Goal: Information Seeking & Learning: Check status

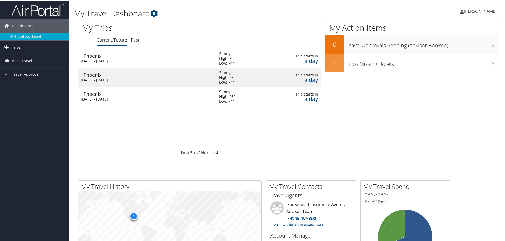
click at [16, 48] on span "Trips" at bounding box center [16, 46] width 9 height 13
click at [21, 66] on link "Past Trips" at bounding box center [34, 65] width 69 height 8
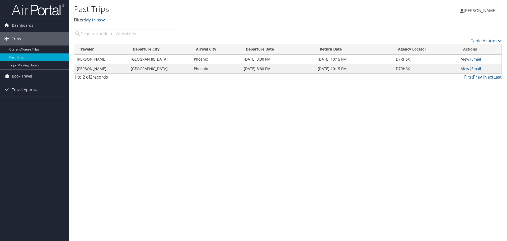
click at [466, 59] on link "View" at bounding box center [465, 59] width 8 height 5
click at [21, 51] on link "Current/Future Trips" at bounding box center [34, 49] width 69 height 8
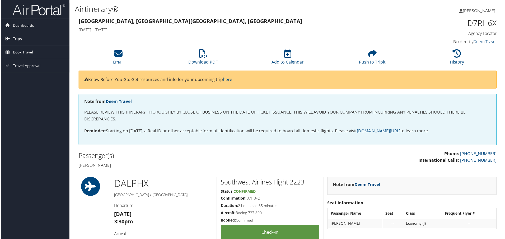
click at [20, 49] on span "Book Travel" at bounding box center [22, 52] width 20 height 13
click at [21, 51] on span "Book Travel" at bounding box center [22, 52] width 20 height 13
click at [22, 40] on link "Trips" at bounding box center [34, 38] width 69 height 13
click at [25, 49] on link "Current/Future Trips" at bounding box center [34, 49] width 69 height 8
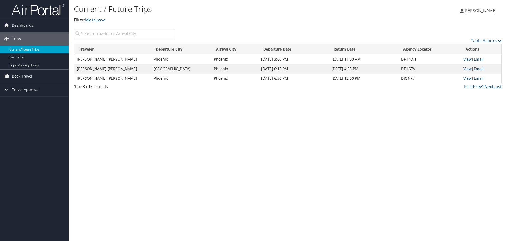
click at [469, 67] on link "View" at bounding box center [468, 68] width 8 height 5
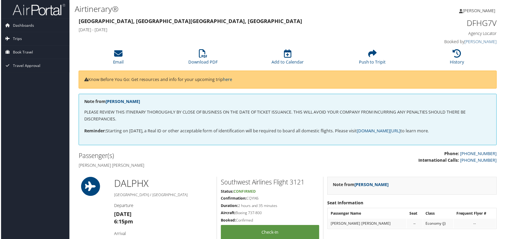
click at [16, 36] on span "Trips" at bounding box center [16, 38] width 9 height 13
click at [24, 47] on link "Current/Future Trips" at bounding box center [34, 49] width 69 height 8
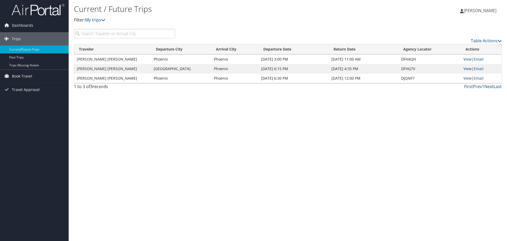
click at [470, 68] on link "View" at bounding box center [468, 68] width 8 height 5
click at [467, 59] on link "View" at bounding box center [468, 59] width 8 height 5
click at [465, 58] on link "View" at bounding box center [468, 59] width 8 height 5
click at [470, 78] on link "View" at bounding box center [468, 78] width 8 height 5
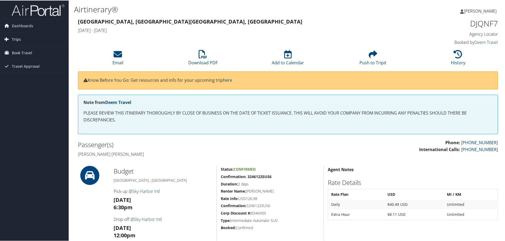
click at [15, 37] on span "Trips" at bounding box center [16, 38] width 9 height 13
click at [28, 49] on link "Current/Future Trips" at bounding box center [34, 49] width 69 height 8
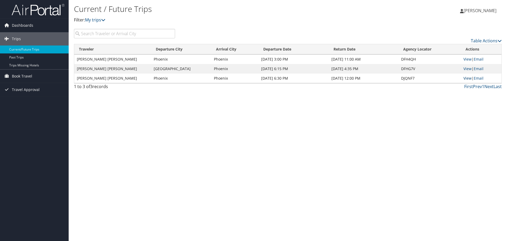
click at [469, 79] on link "View" at bounding box center [468, 78] width 8 height 5
click at [467, 69] on link "View" at bounding box center [468, 68] width 8 height 5
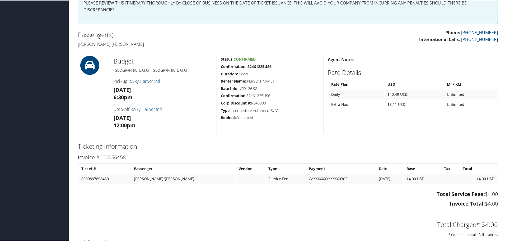
scroll to position [39, 0]
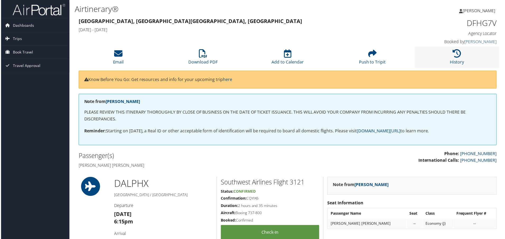
click at [463, 54] on li "History" at bounding box center [458, 57] width 85 height 21
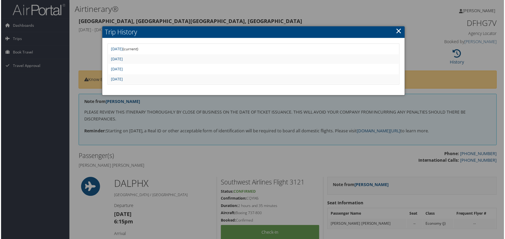
click at [201, 13] on div at bounding box center [253, 120] width 507 height 241
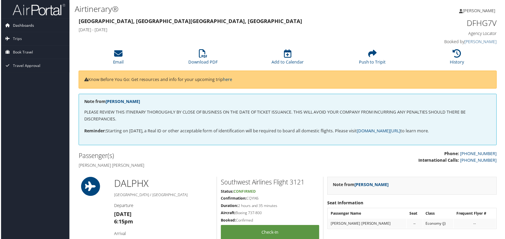
click at [24, 26] on span "Dashboards" at bounding box center [22, 25] width 21 height 13
click at [34, 30] on link "Dashboards" at bounding box center [34, 25] width 69 height 13
click at [32, 35] on link "Trips" at bounding box center [34, 38] width 69 height 13
click at [20, 28] on span "Dashboards" at bounding box center [22, 25] width 21 height 13
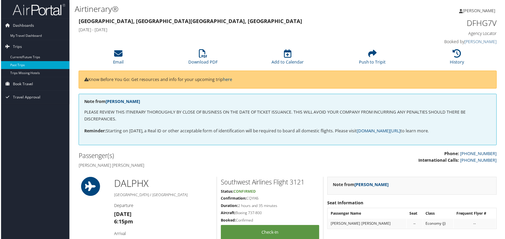
click at [20, 69] on link "Past Trips" at bounding box center [34, 65] width 69 height 8
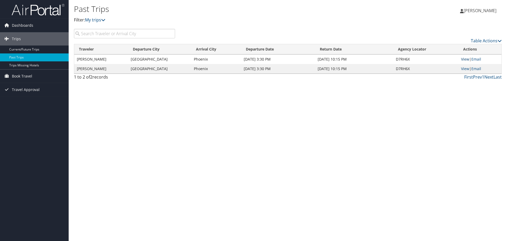
click at [465, 59] on link "View" at bounding box center [465, 59] width 8 height 5
click at [466, 68] on link "View" at bounding box center [465, 68] width 8 height 5
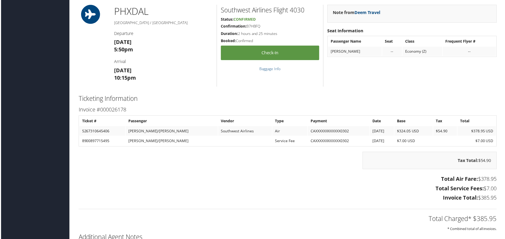
scroll to position [396, 0]
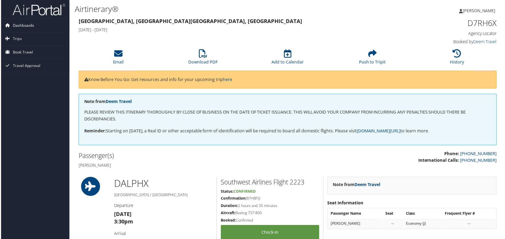
click at [24, 25] on span "Dashboards" at bounding box center [22, 25] width 21 height 13
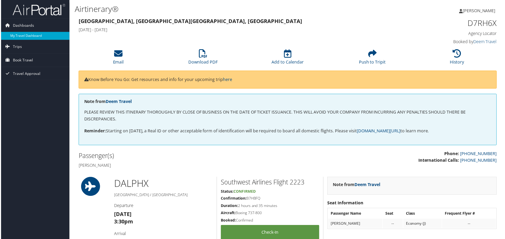
click at [30, 37] on link "My Travel Dashboard" at bounding box center [34, 36] width 69 height 8
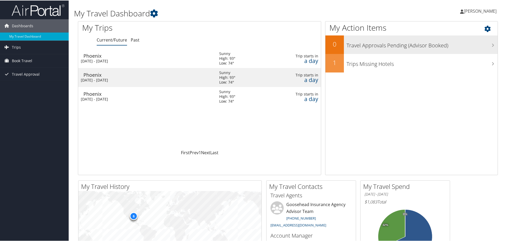
click at [397, 48] on h3 "Travel Approvals Pending (Advisor Booked)" at bounding box center [422, 44] width 151 height 10
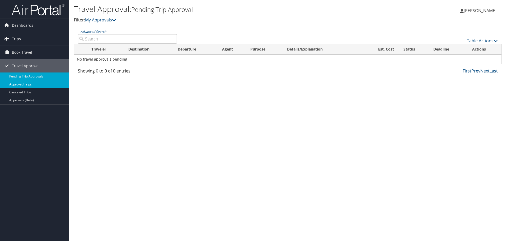
click at [24, 84] on link "Approved Trips" at bounding box center [34, 84] width 69 height 8
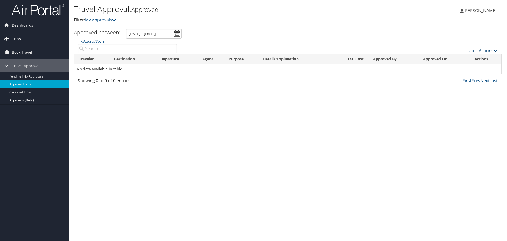
click at [496, 49] on icon at bounding box center [496, 50] width 4 height 4
click at [489, 34] on div at bounding box center [253, 120] width 507 height 241
click at [22, 41] on link "Trips" at bounding box center [34, 38] width 69 height 13
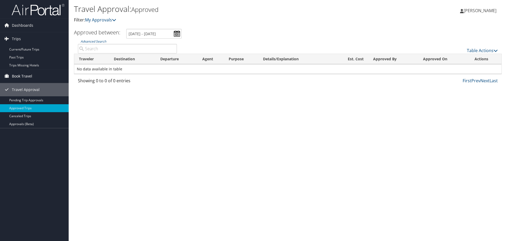
click at [24, 78] on span "Book Travel" at bounding box center [22, 76] width 20 height 13
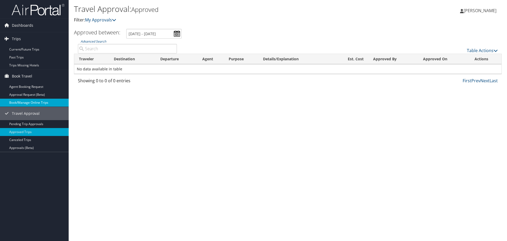
click at [24, 103] on link "Book/Manage Online Trips" at bounding box center [34, 103] width 69 height 8
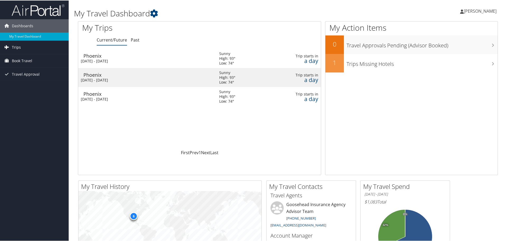
click at [25, 45] on link "Trips" at bounding box center [34, 46] width 69 height 13
click at [18, 58] on link "Current/Future Trips" at bounding box center [34, 57] width 69 height 8
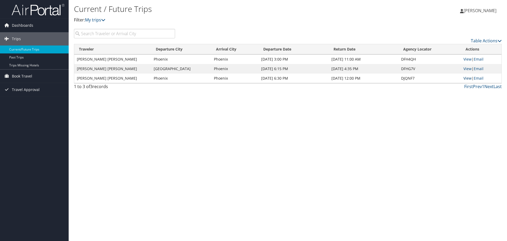
click at [468, 77] on link "View" at bounding box center [468, 78] width 8 height 5
click at [467, 68] on link "View" at bounding box center [468, 68] width 8 height 5
click at [465, 58] on link "View" at bounding box center [468, 59] width 8 height 5
click at [468, 70] on link "View" at bounding box center [468, 68] width 8 height 5
click at [18, 50] on link "Current/Future Trips" at bounding box center [34, 49] width 69 height 8
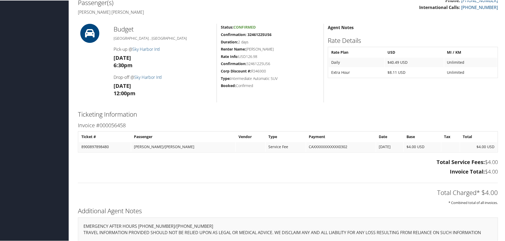
scroll to position [106, 0]
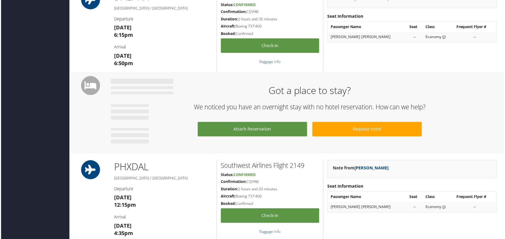
scroll to position [238, 0]
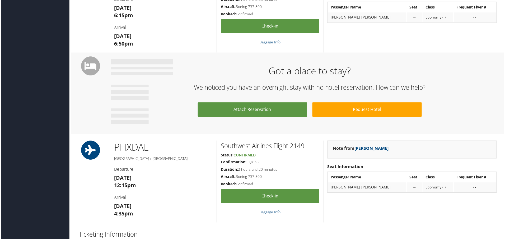
scroll to position [206, 0]
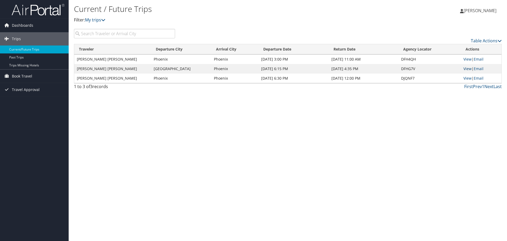
click at [468, 70] on link "View" at bounding box center [468, 68] width 8 height 5
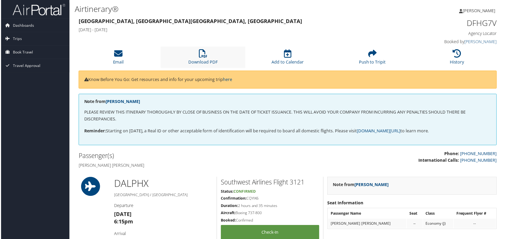
click at [212, 59] on li "Download PDF" at bounding box center [202, 57] width 85 height 21
